Goal: Information Seeking & Learning: Understand process/instructions

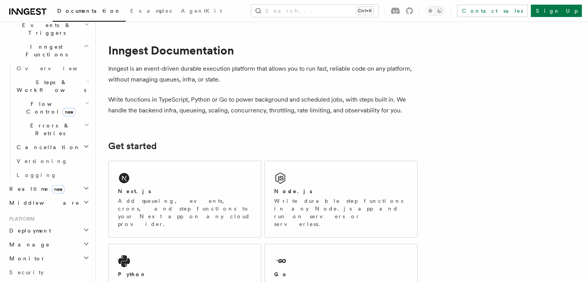
scroll to position [271, 0]
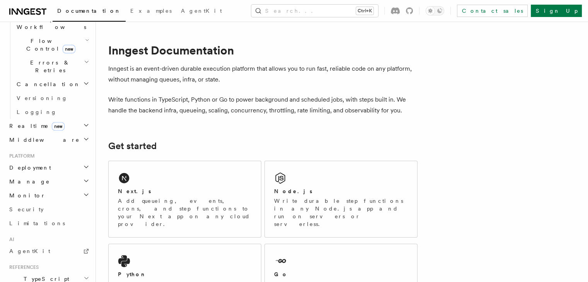
click at [61, 161] on h2 "Deployment" at bounding box center [48, 168] width 85 height 14
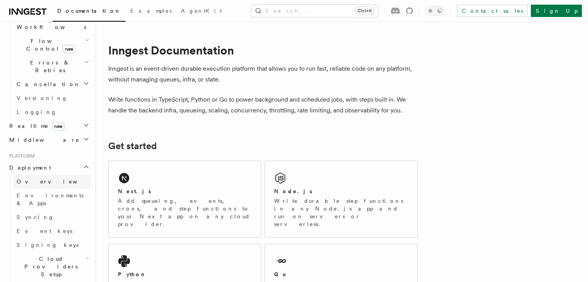
click at [45, 175] on link "Overview" at bounding box center [52, 182] width 77 height 14
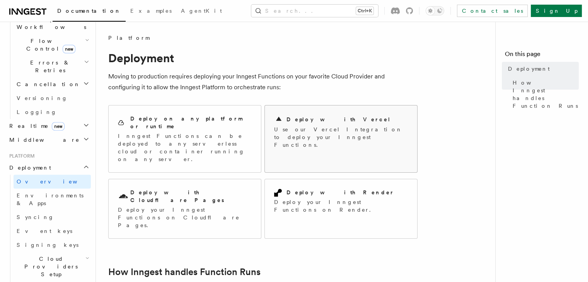
click at [310, 134] on p "Use our Vercel Integration to deploy your Inngest Functions." at bounding box center [341, 137] width 134 height 23
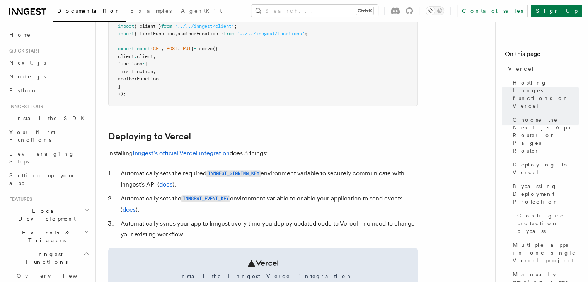
scroll to position [271, 0]
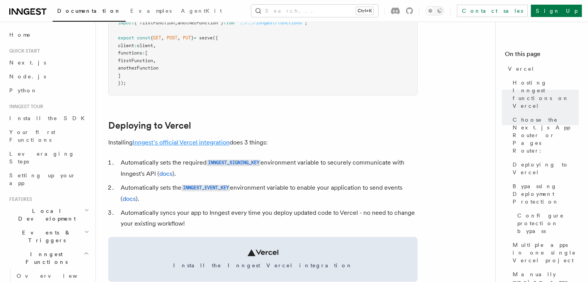
click at [167, 143] on link "Inngest's official Vercel integration" at bounding box center [181, 142] width 97 height 7
